Goal: Obtain resource: Obtain resource

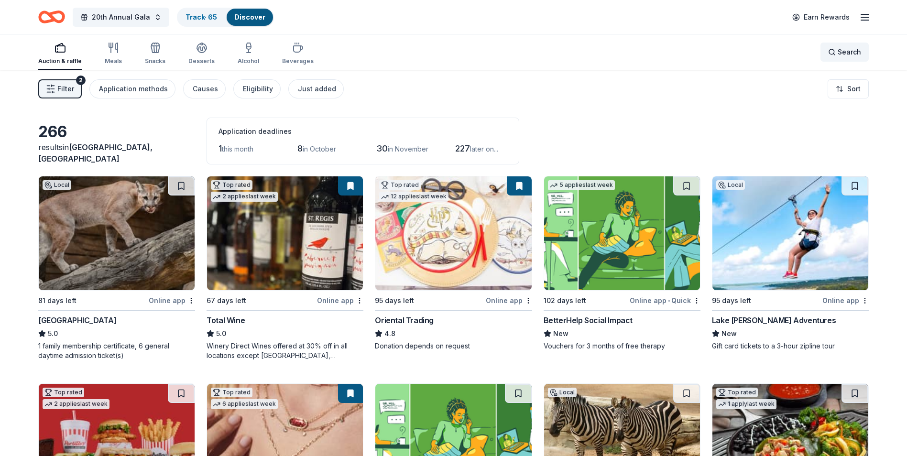
click at [843, 54] on span "Search" at bounding box center [848, 51] width 23 height 11
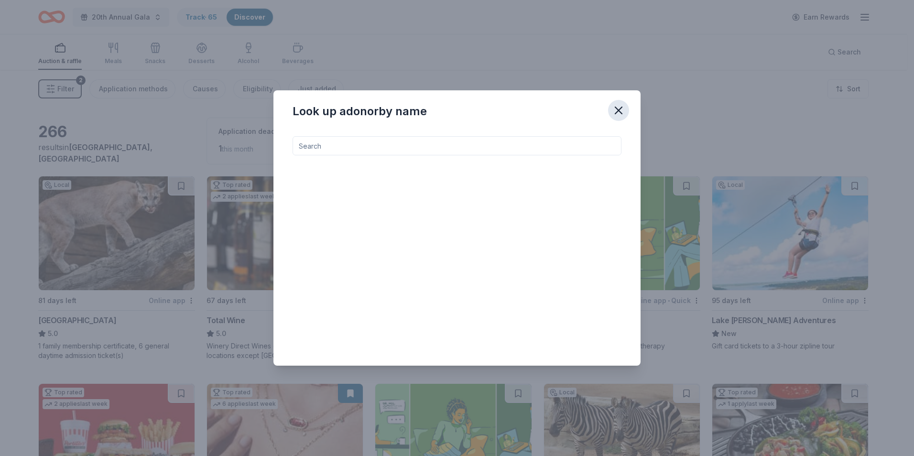
click at [614, 108] on icon "button" at bounding box center [618, 110] width 13 height 13
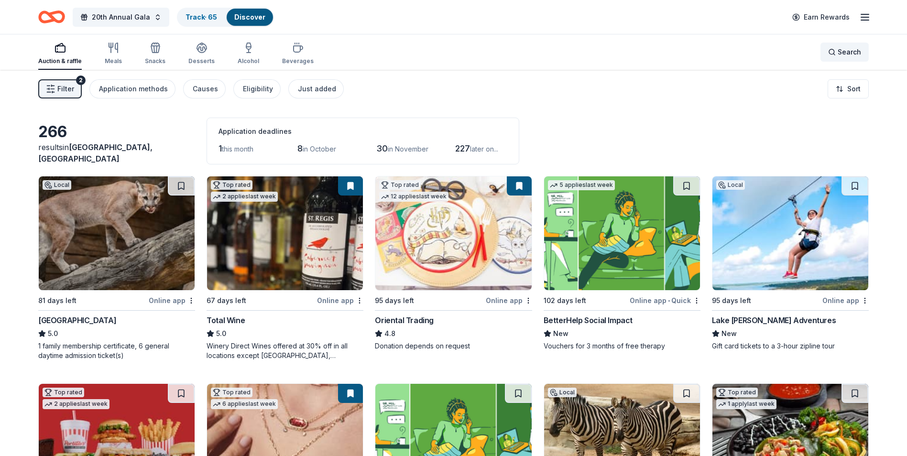
click at [846, 54] on span "Search" at bounding box center [848, 51] width 23 height 11
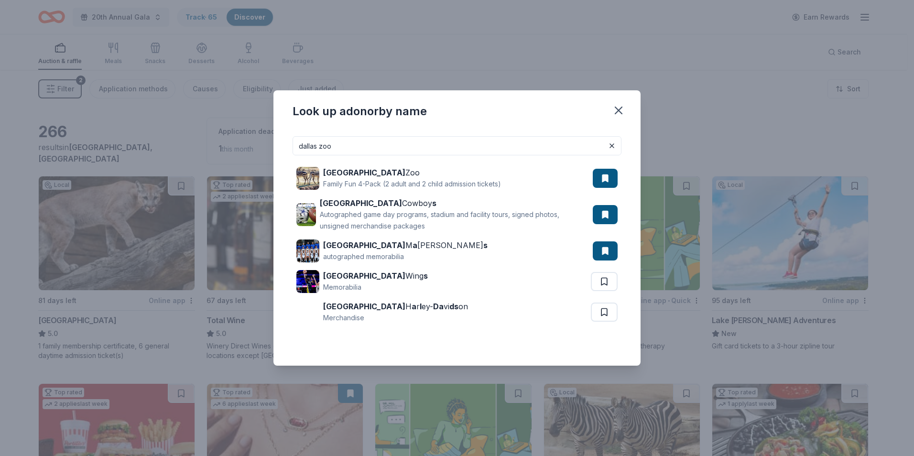
type input "dallas zoo"
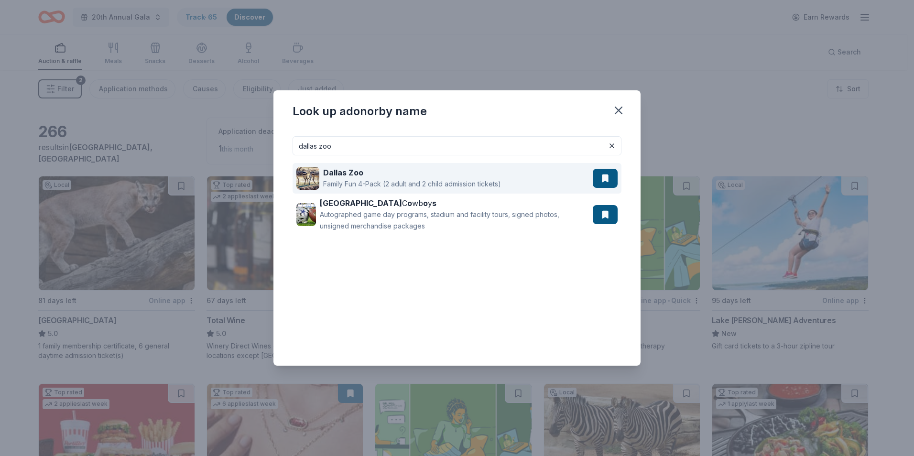
click at [439, 188] on div "Family Fun 4-Pack (2 adult and 2 child admission tickets)" at bounding box center [412, 183] width 178 height 11
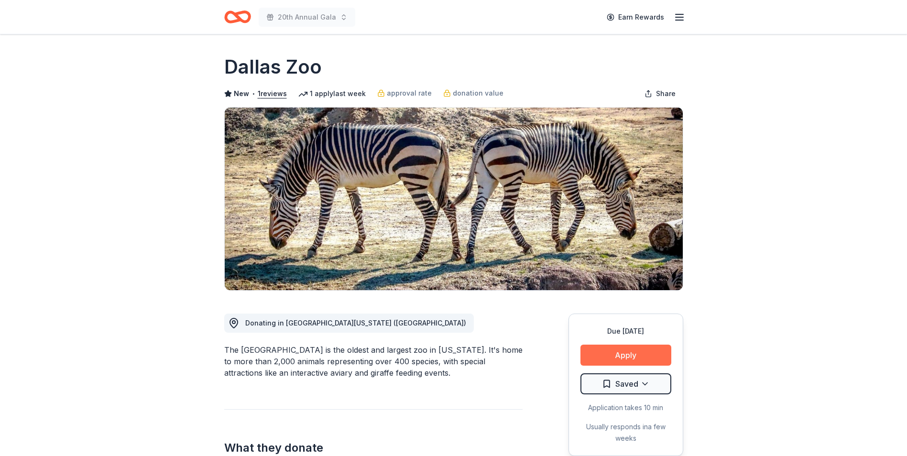
click at [621, 363] on button "Apply" at bounding box center [625, 355] width 91 height 21
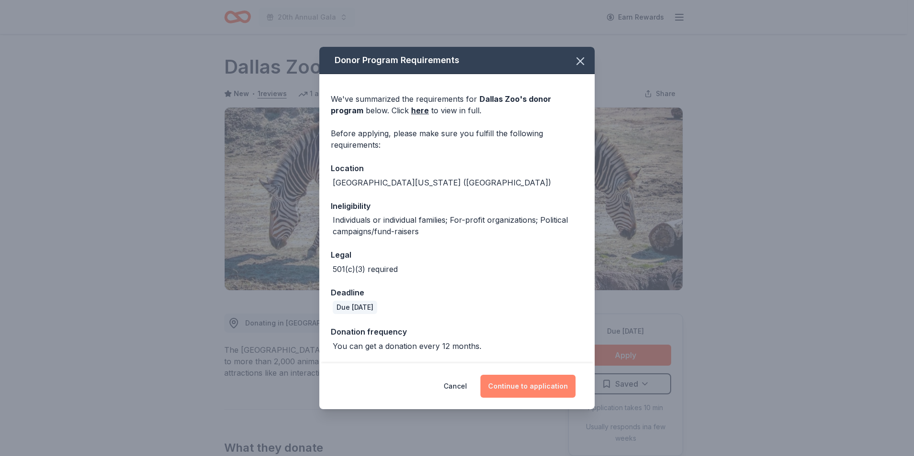
click at [530, 387] on button "Continue to application" at bounding box center [527, 386] width 95 height 23
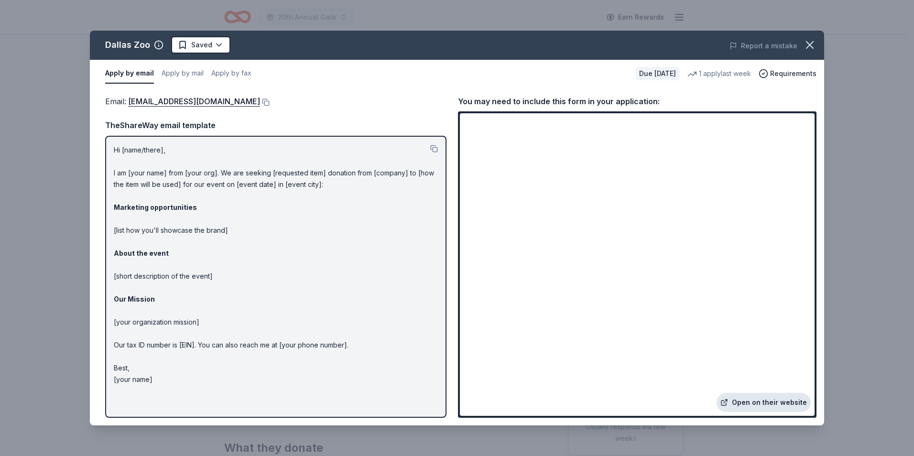
click at [763, 407] on link "Open on their website" at bounding box center [763, 402] width 94 height 19
click at [763, 401] on link "Open on their website" at bounding box center [763, 402] width 94 height 19
